Goal: Transaction & Acquisition: Subscribe to service/newsletter

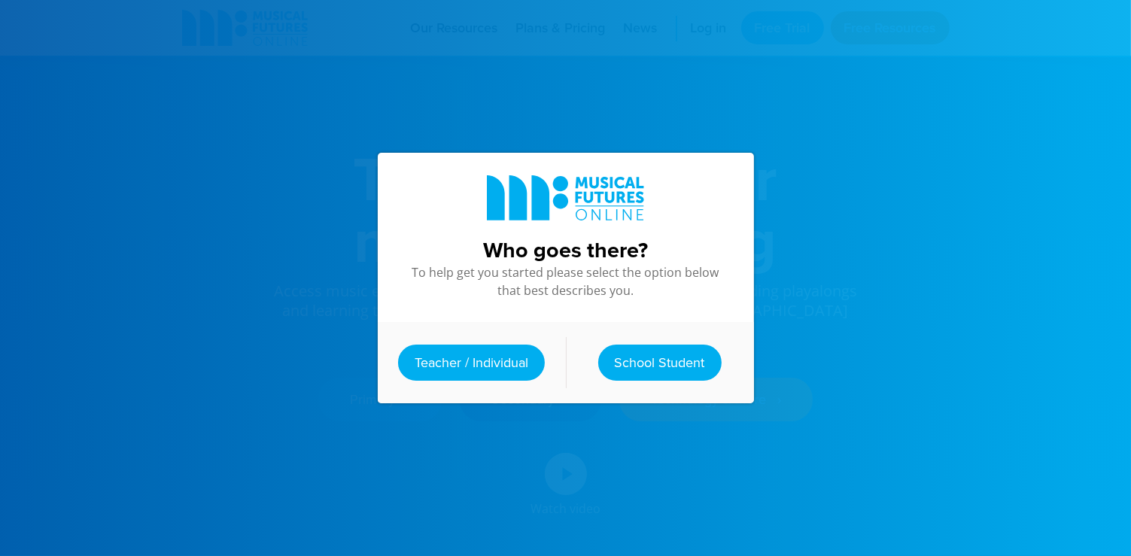
click at [820, 307] on div at bounding box center [565, 278] width 1131 height 556
click at [473, 373] on link "Teacher / Individual" at bounding box center [471, 363] width 147 height 36
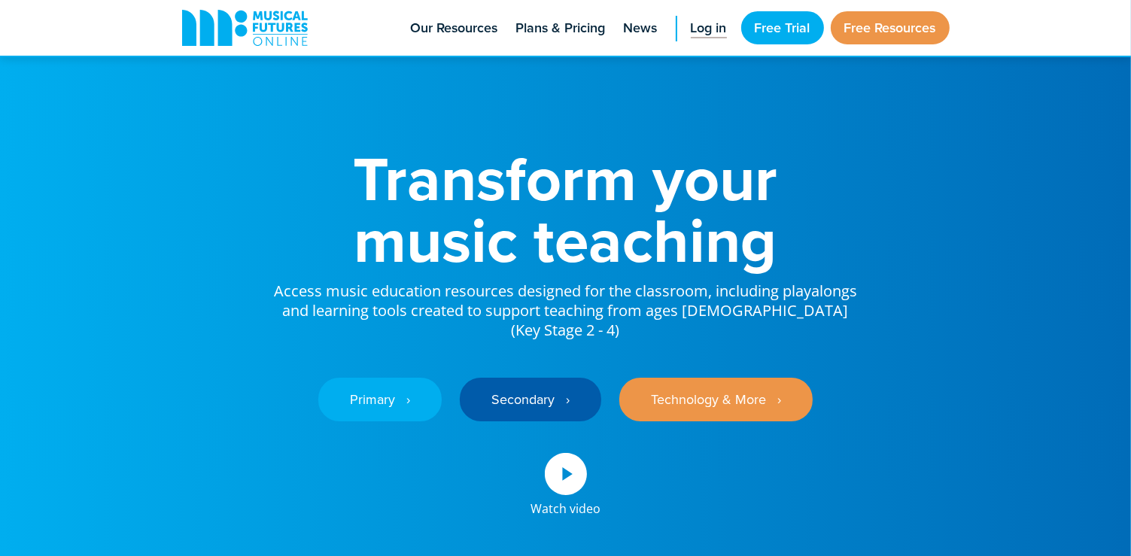
click at [692, 32] on span "Log in" at bounding box center [709, 28] width 36 height 20
click at [864, 38] on link "Free Resources" at bounding box center [890, 27] width 119 height 33
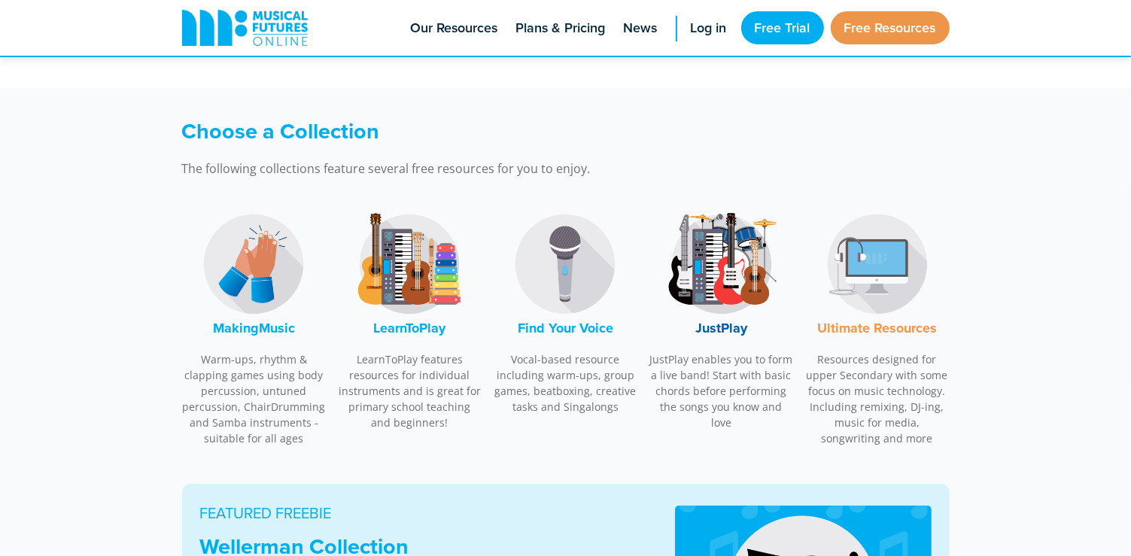
scroll to position [500, 0]
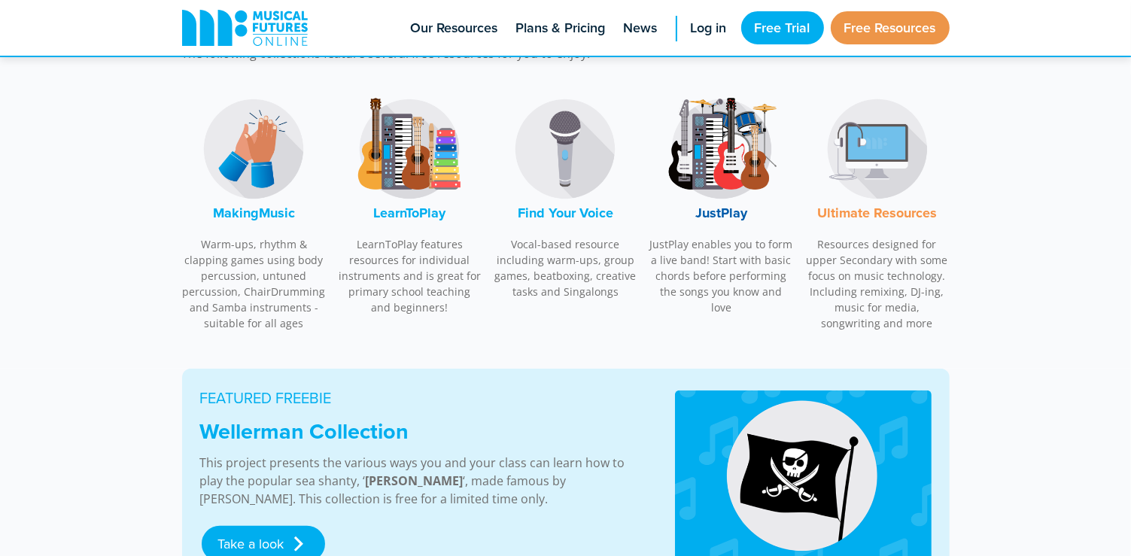
click at [280, 160] on img at bounding box center [253, 149] width 113 height 113
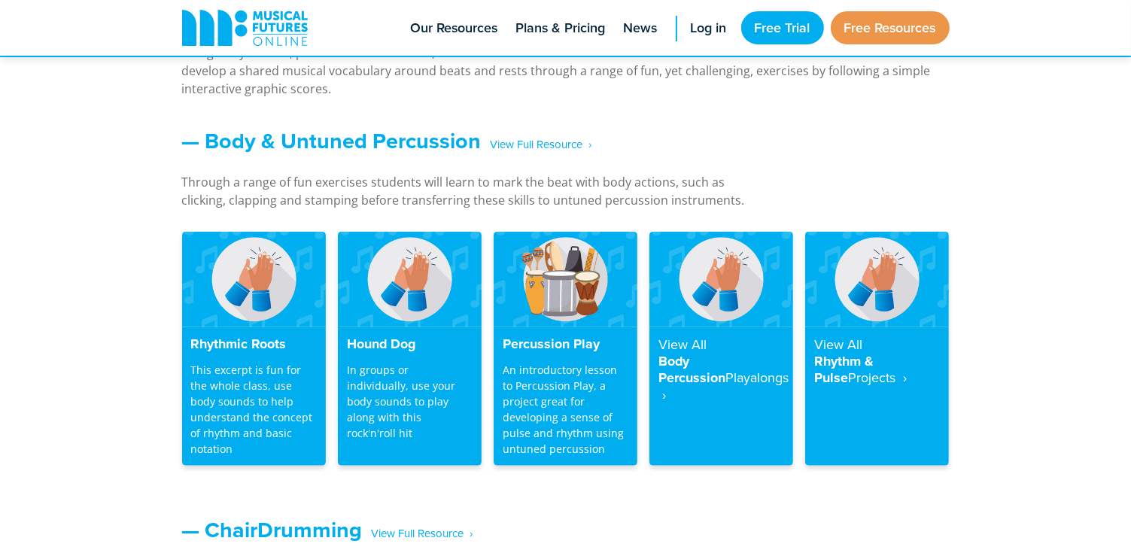
scroll to position [1241, 0]
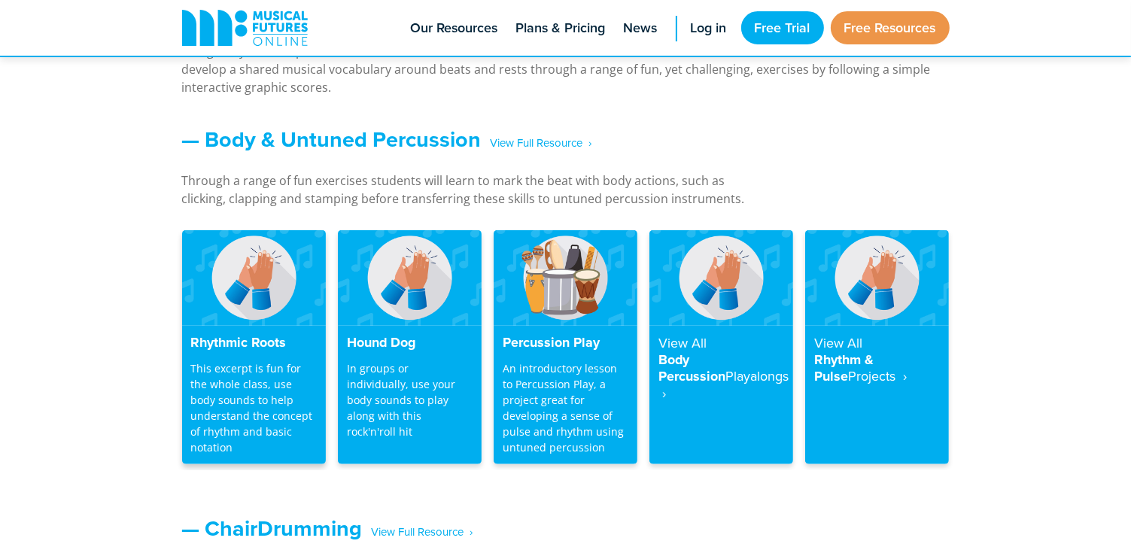
click at [269, 270] on img at bounding box center [254, 278] width 144 height 96
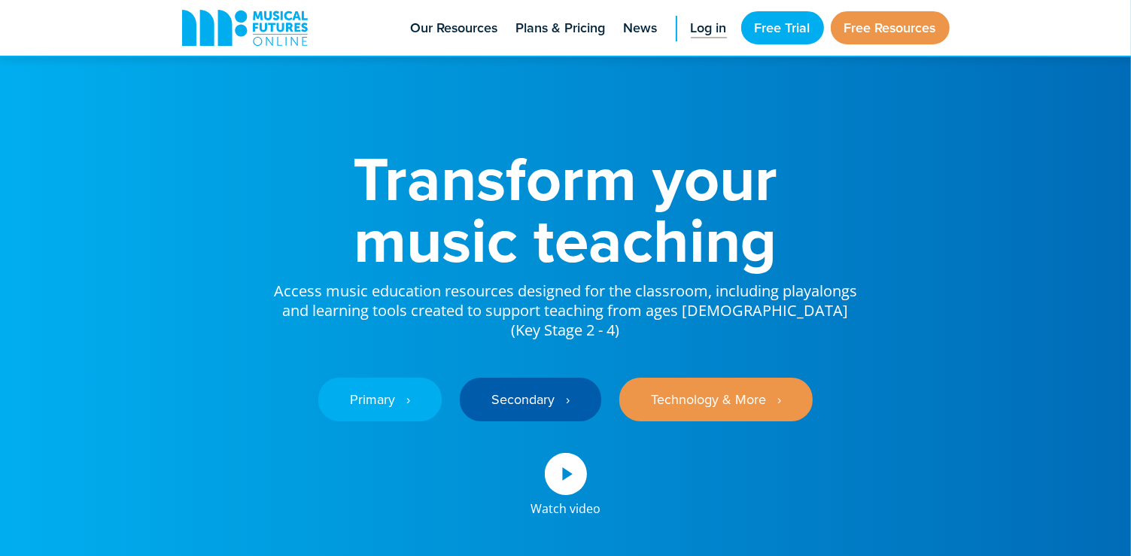
click at [707, 23] on span "Log in" at bounding box center [709, 28] width 36 height 20
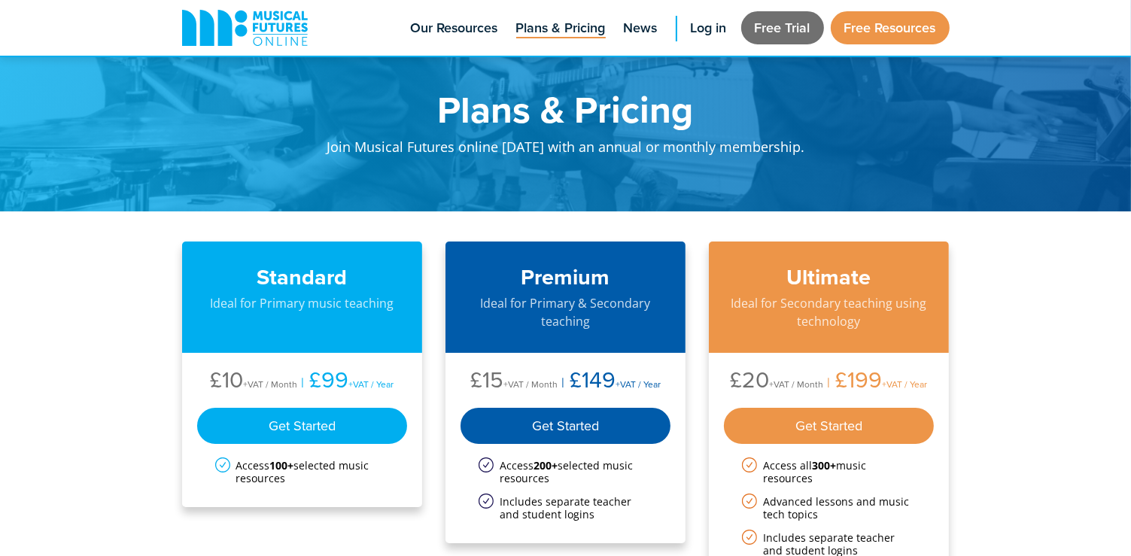
click at [789, 22] on link "Free Trial" at bounding box center [782, 27] width 83 height 33
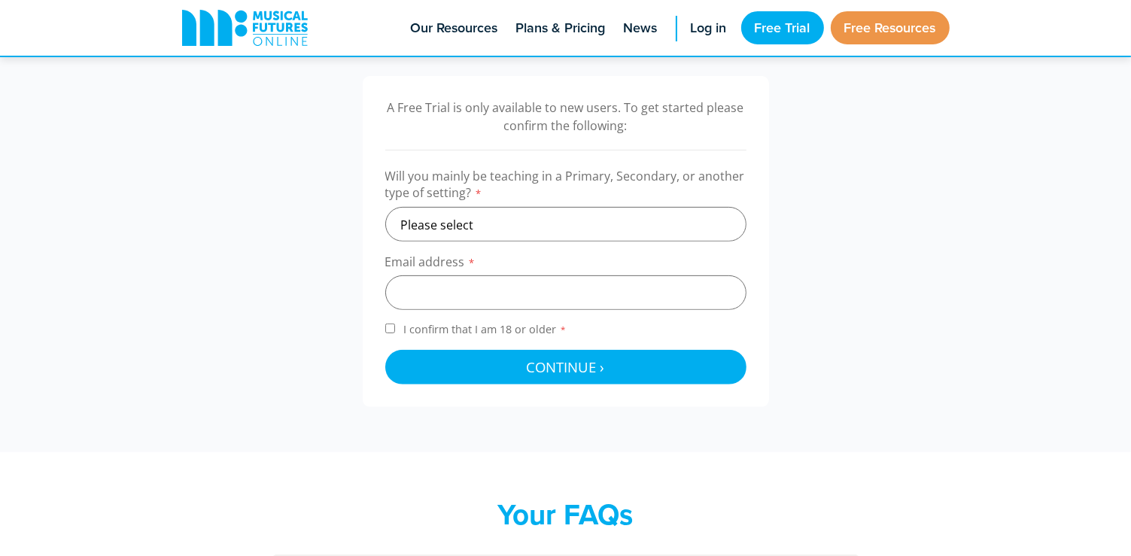
scroll to position [452, 0]
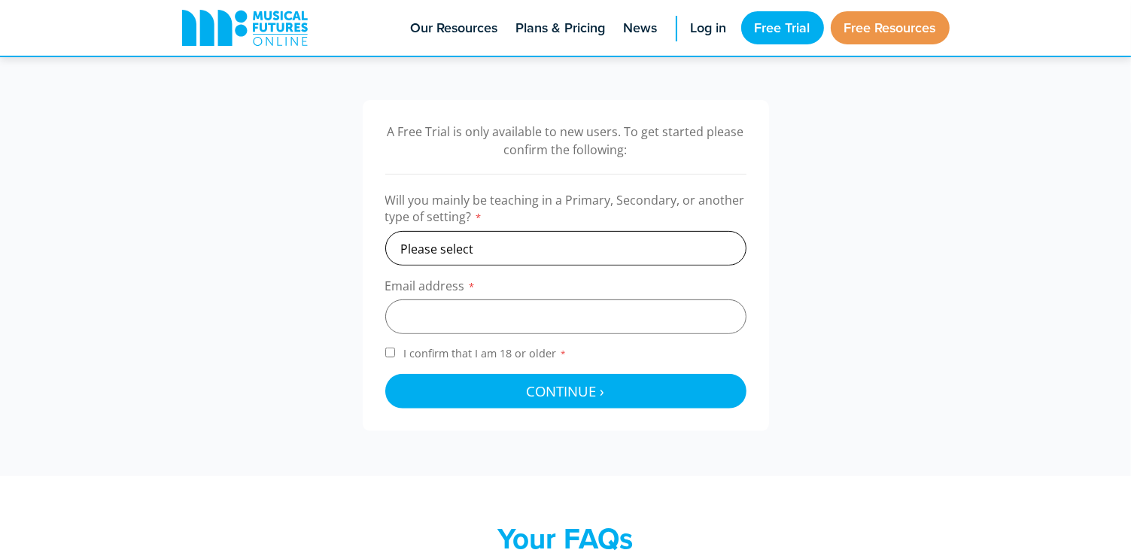
click at [588, 250] on select "Please select Primary Secondary Other" at bounding box center [565, 248] width 361 height 35
click at [385, 231] on select "Please select Primary Secondary Other" at bounding box center [565, 248] width 361 height 35
click at [527, 249] on select "Please select Primary Secondary Other" at bounding box center [565, 248] width 361 height 35
select select "primary"
click at [385, 231] on select "Please select Primary Secondary Other" at bounding box center [565, 248] width 361 height 35
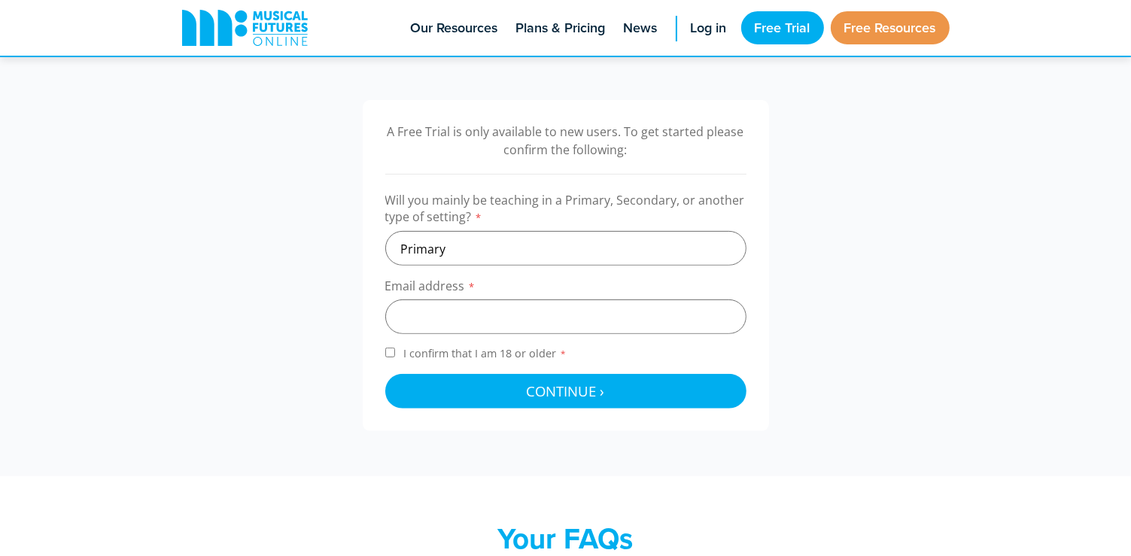
click at [519, 297] on label "Email address *" at bounding box center [565, 289] width 361 height 22
click at [519, 315] on input "email" at bounding box center [565, 317] width 361 height 35
type input "kohara345@icloud.com"
click at [382, 350] on div "A Free Trial is only available to new users. To get started please confirm the …" at bounding box center [566, 265] width 406 height 331
click at [391, 354] on input "I confirm that I am 18 or older *" at bounding box center [390, 353] width 10 height 10
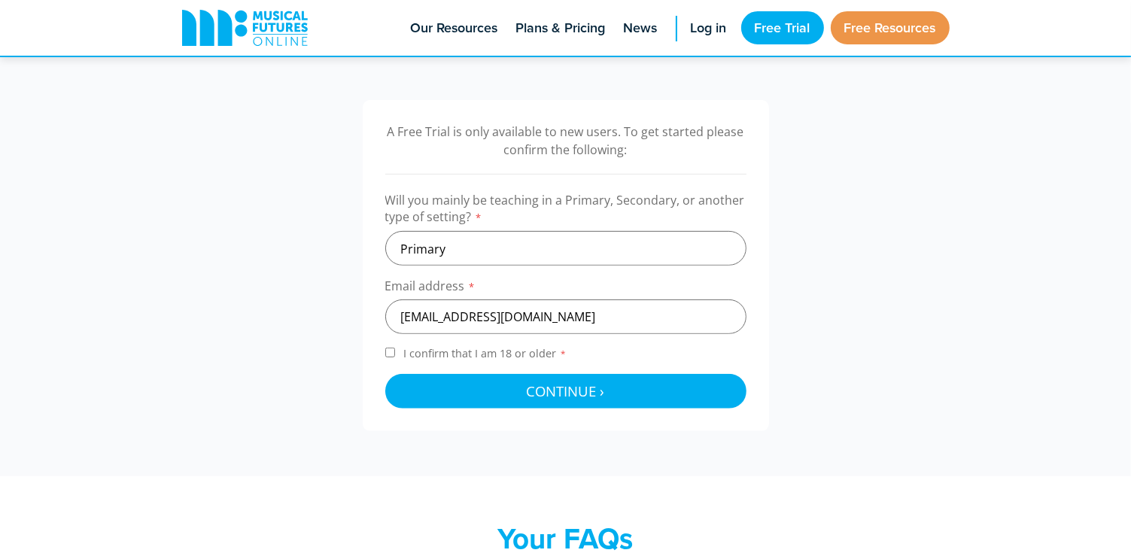
checkbox input "true"
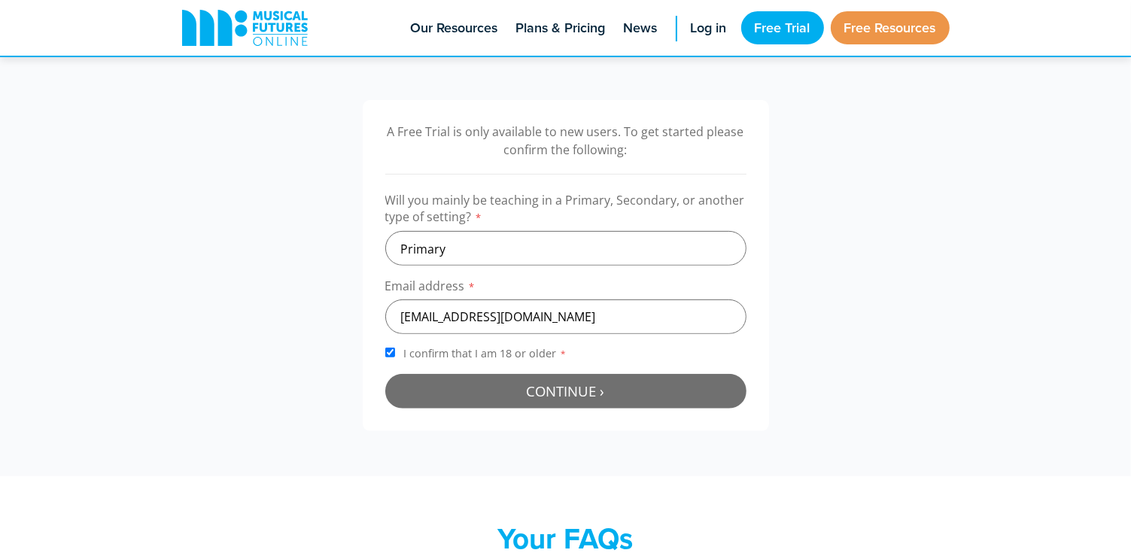
click at [458, 376] on button "Continue › Checking your details..." at bounding box center [565, 391] width 361 height 35
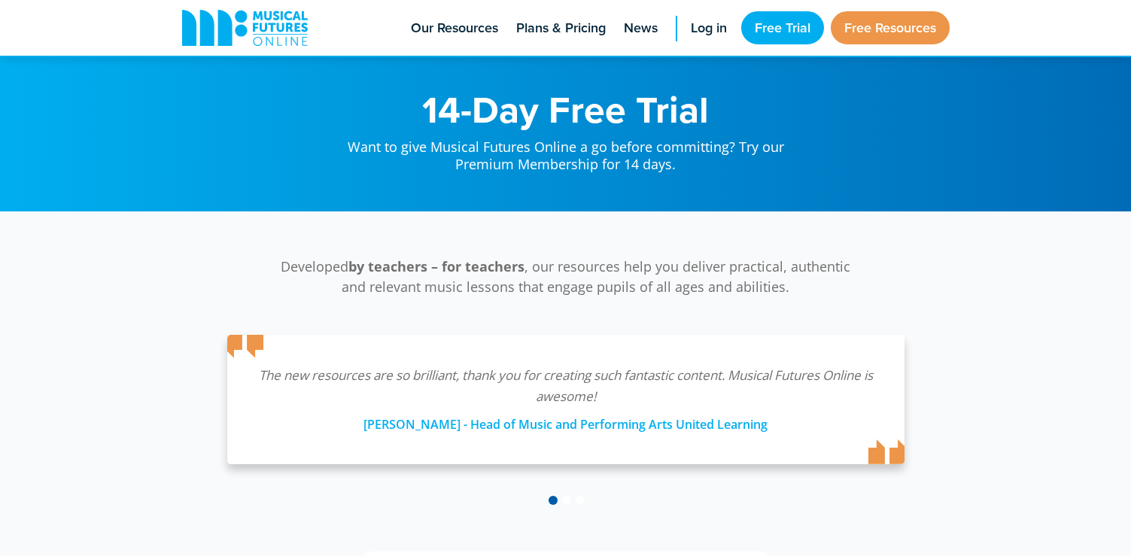
scroll to position [491, 0]
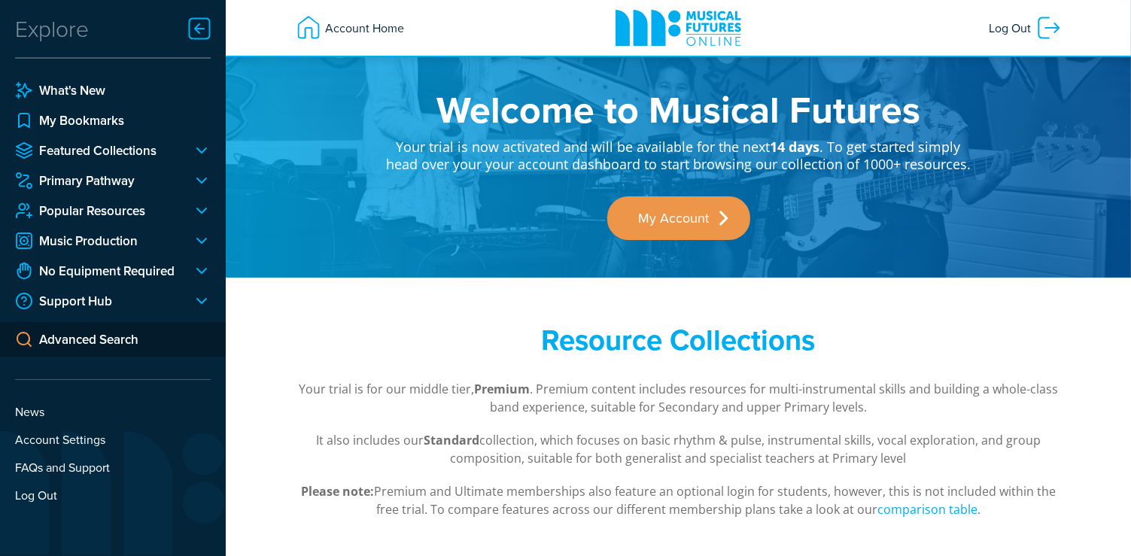
click at [208, 26] on div at bounding box center [199, 29] width 30 height 30
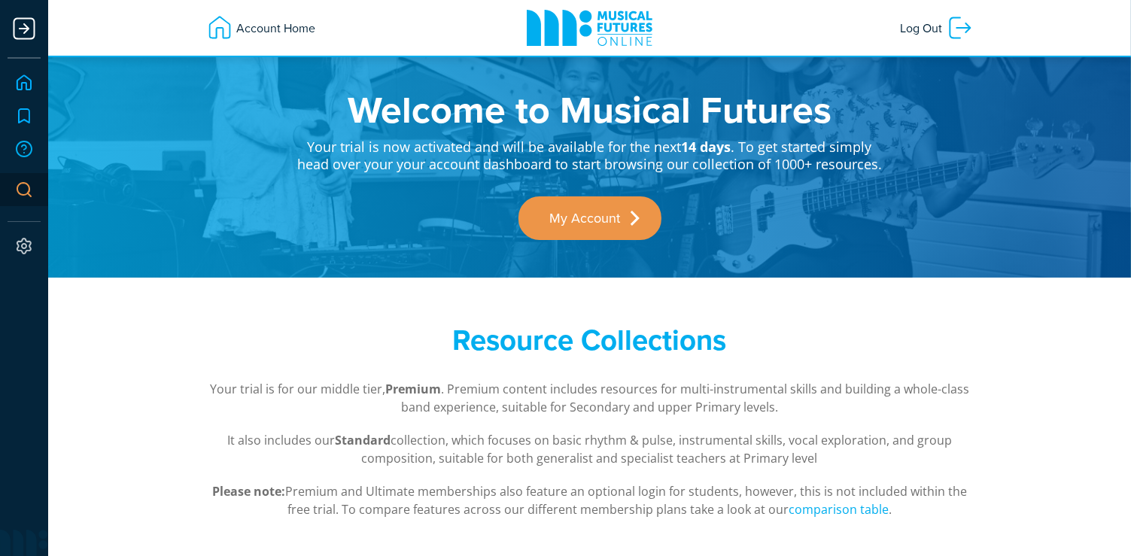
click at [24, 75] on link "Home" at bounding box center [24, 82] width 33 height 33
